Goal: Transaction & Acquisition: Purchase product/service

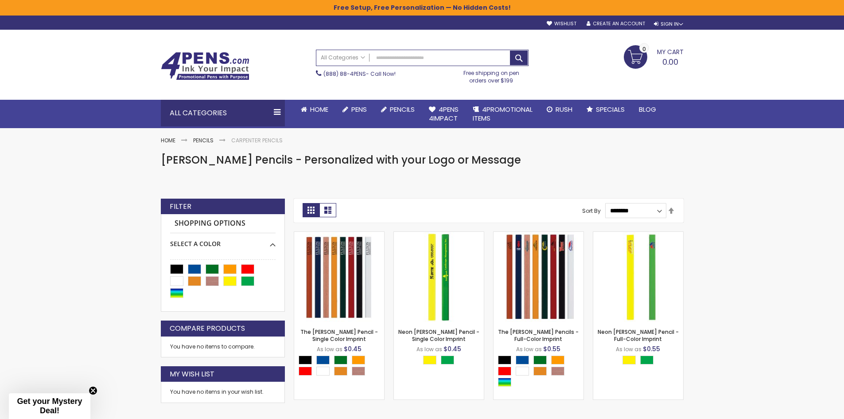
scroll to position [133, 0]
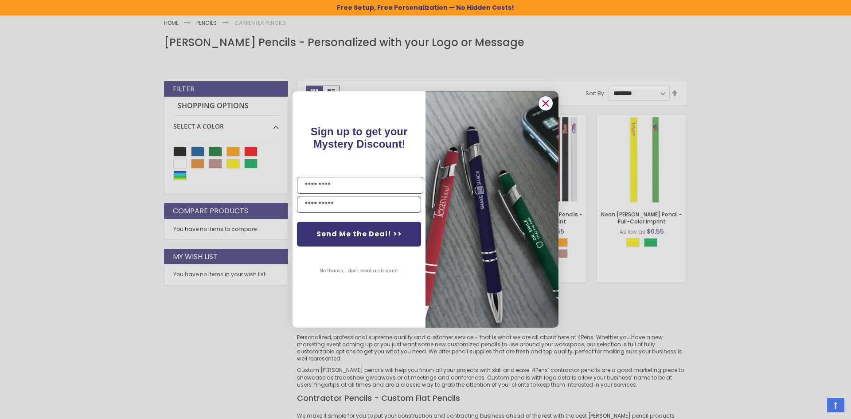
click at [542, 104] on circle "Close dialog" at bounding box center [545, 103] width 13 height 13
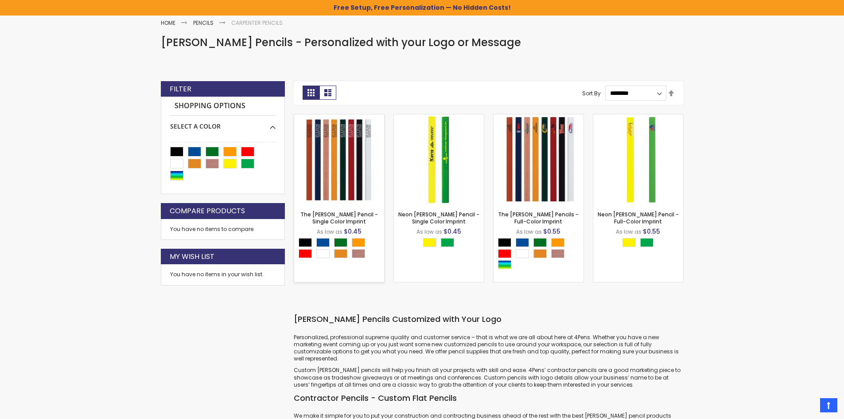
click at [331, 172] on img at bounding box center [339, 159] width 90 height 90
click at [339, 166] on img at bounding box center [339, 159] width 90 height 90
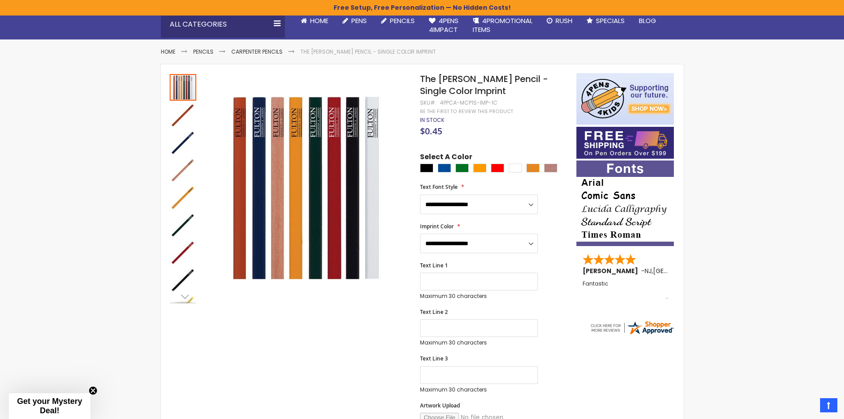
scroll to position [266, 0]
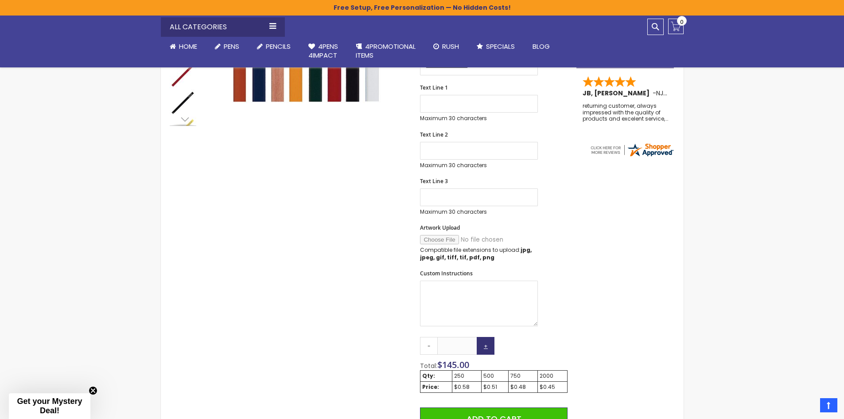
click at [489, 349] on link "+" at bounding box center [486, 346] width 18 height 18
drag, startPoint x: 471, startPoint y: 346, endPoint x: 398, endPoint y: 341, distance: 72.8
click at [412, 346] on div "Skip to the end of the images gallery Skip to the beginning of the images galle…" at bounding box center [368, 267] width 407 height 743
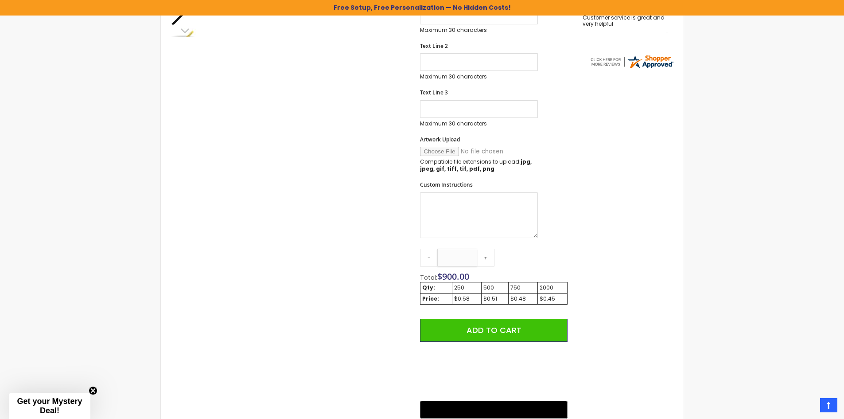
scroll to position [0, 0]
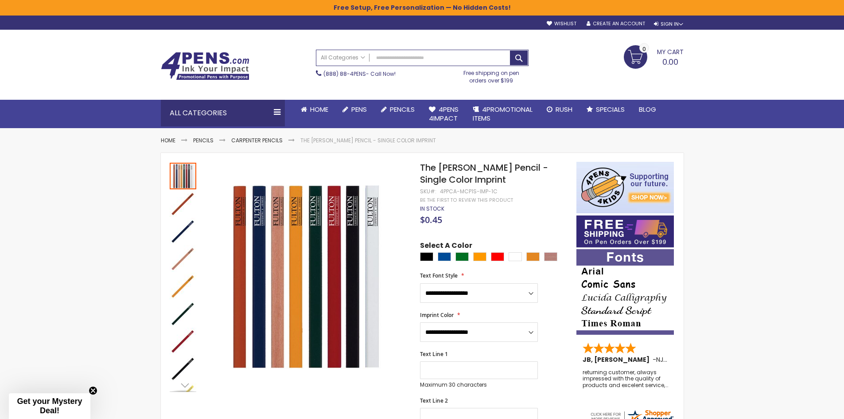
type input "****"
